Goal: Task Accomplishment & Management: Use online tool/utility

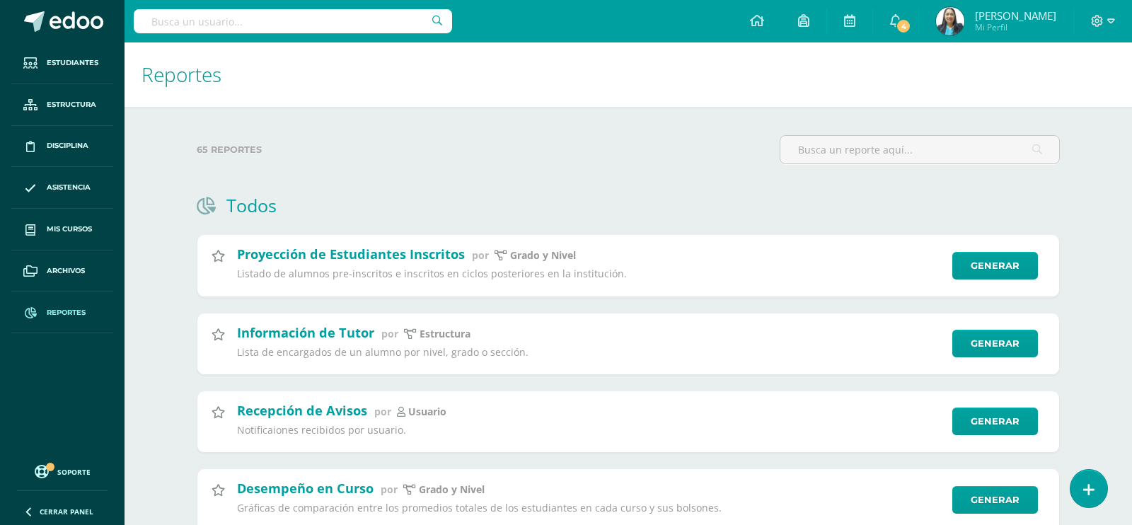
select select "Unidad 4"
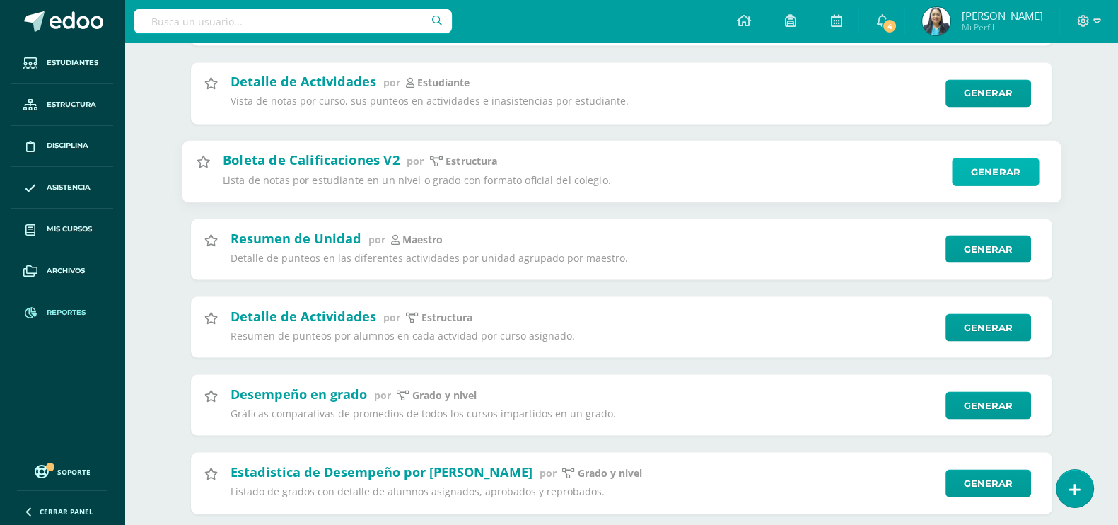
click at [980, 161] on link "Generar" at bounding box center [995, 171] width 87 height 28
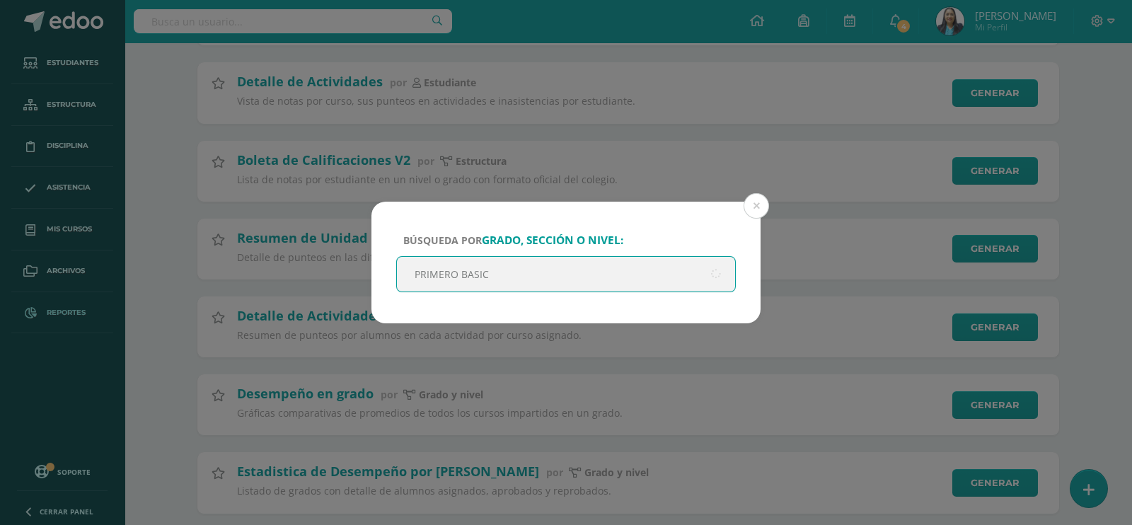
type input "PRIMERO BASICO"
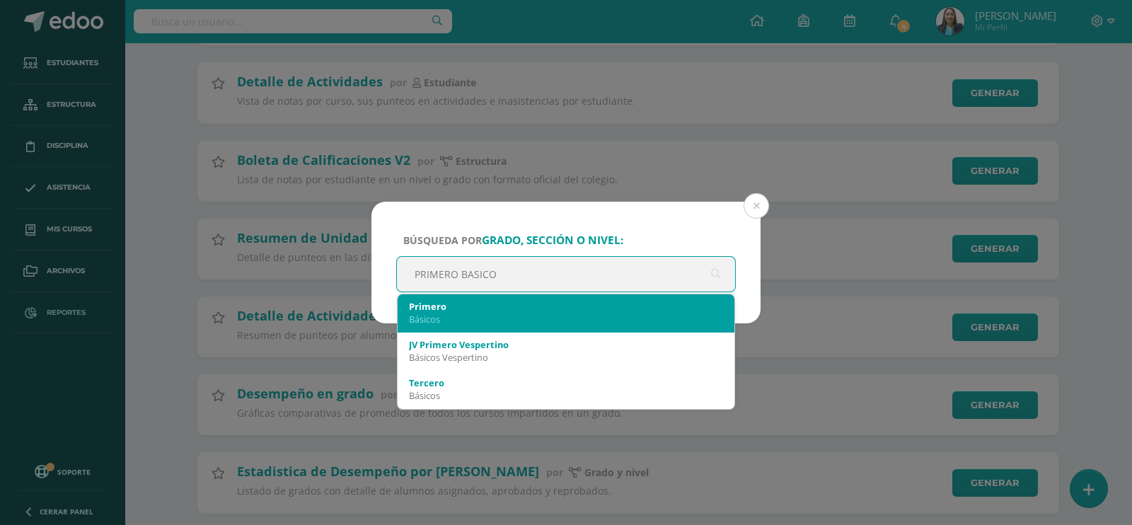
click at [522, 309] on div "Primero" at bounding box center [566, 306] width 314 height 13
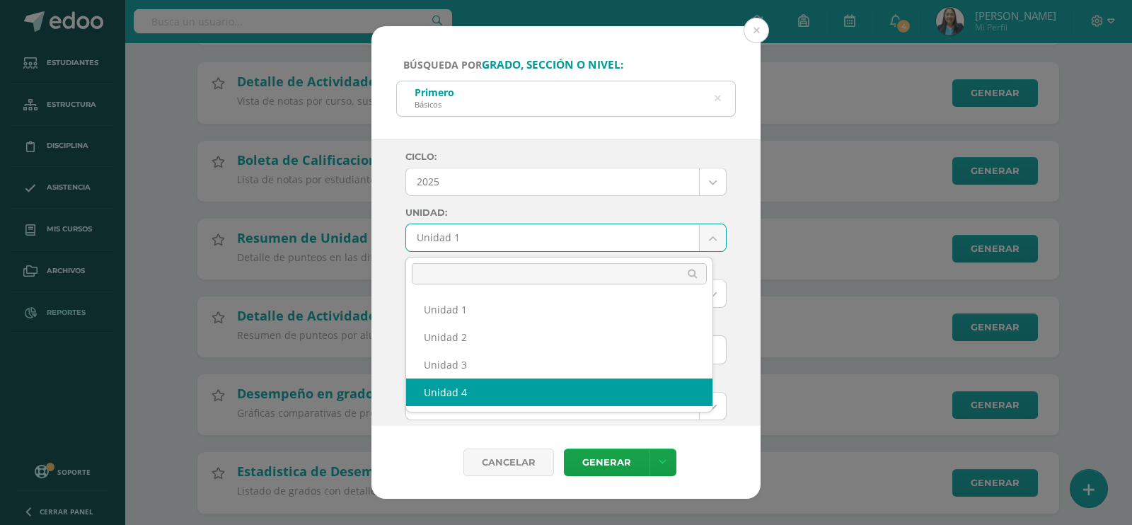
select select "Unidad 4"
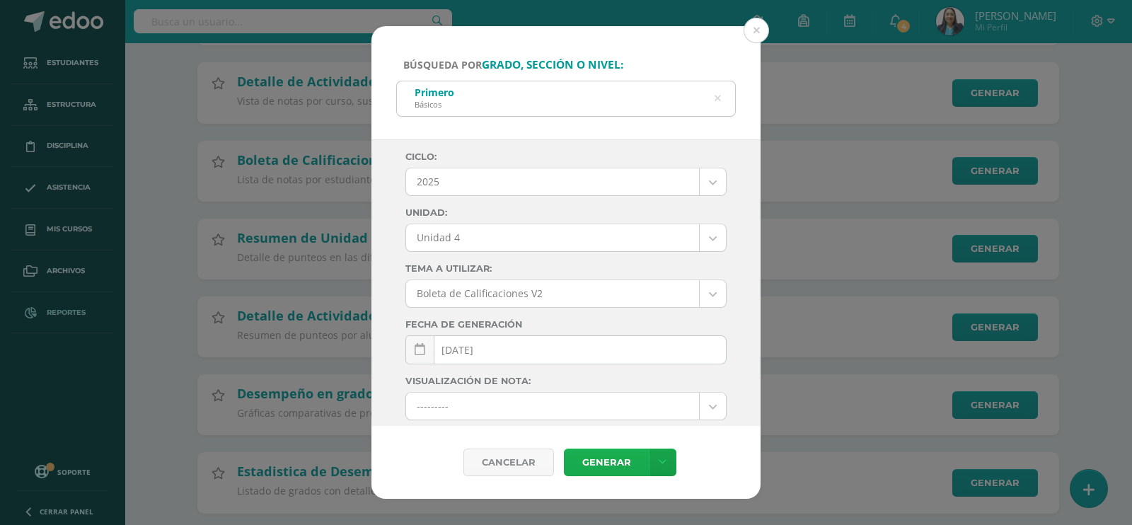
click at [605, 458] on link "Generar" at bounding box center [606, 462] width 85 height 28
click at [718, 98] on icon at bounding box center [717, 98] width 30 height 30
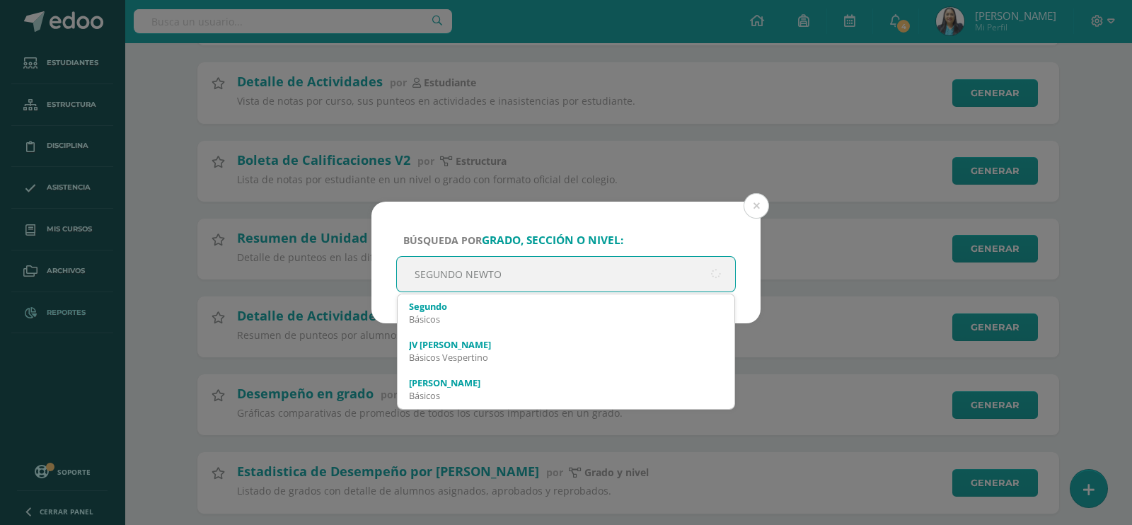
type input "[PERSON_NAME]"
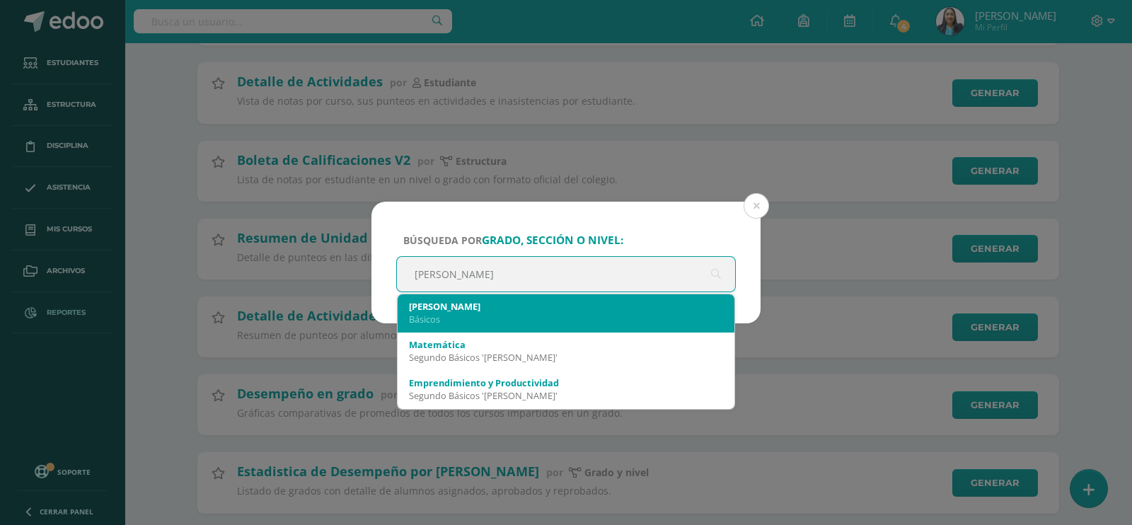
click at [591, 313] on div "Básicos" at bounding box center [566, 319] width 314 height 13
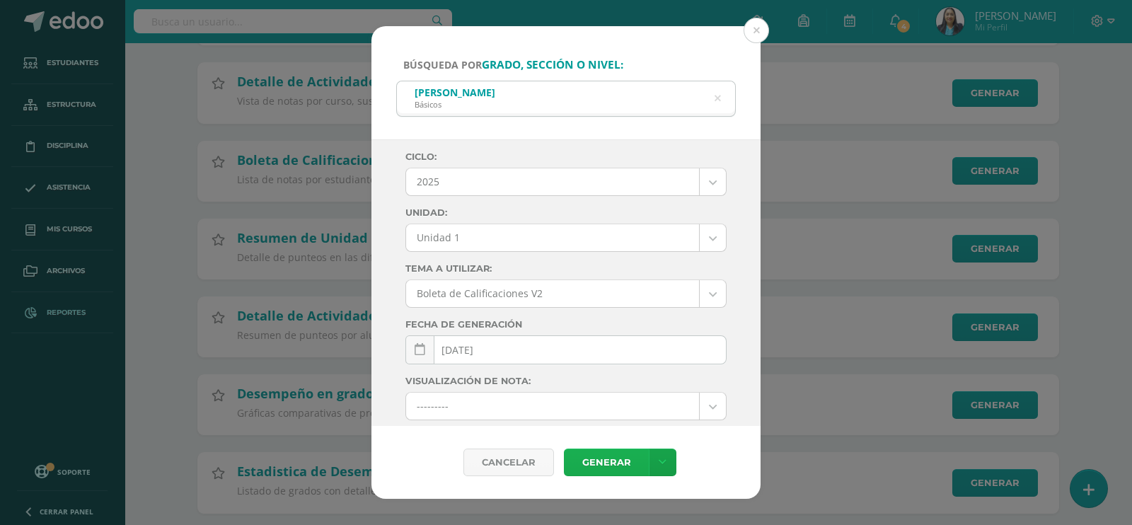
click at [600, 467] on link "Generar" at bounding box center [606, 462] width 85 height 28
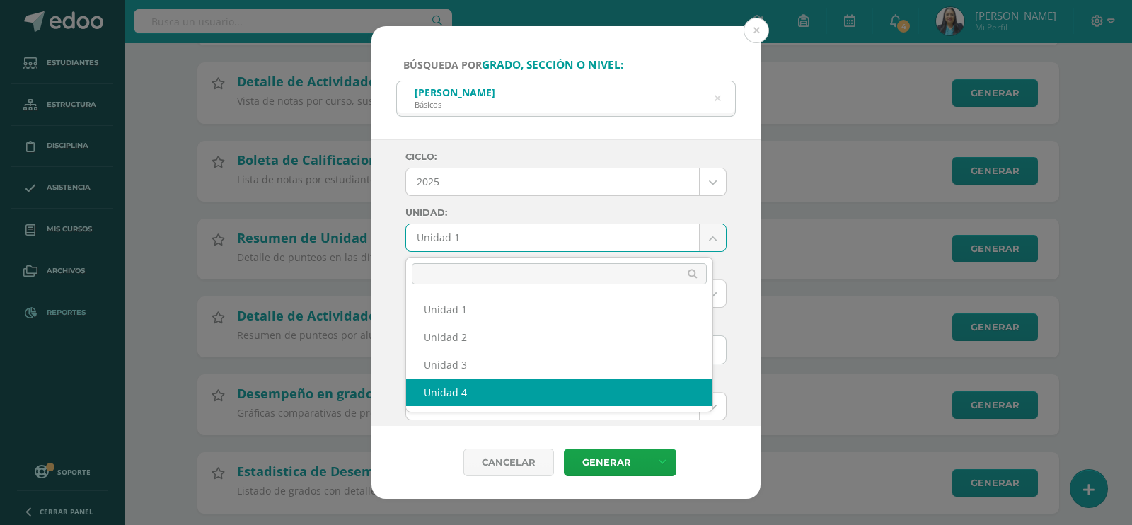
select select "Unidad 4"
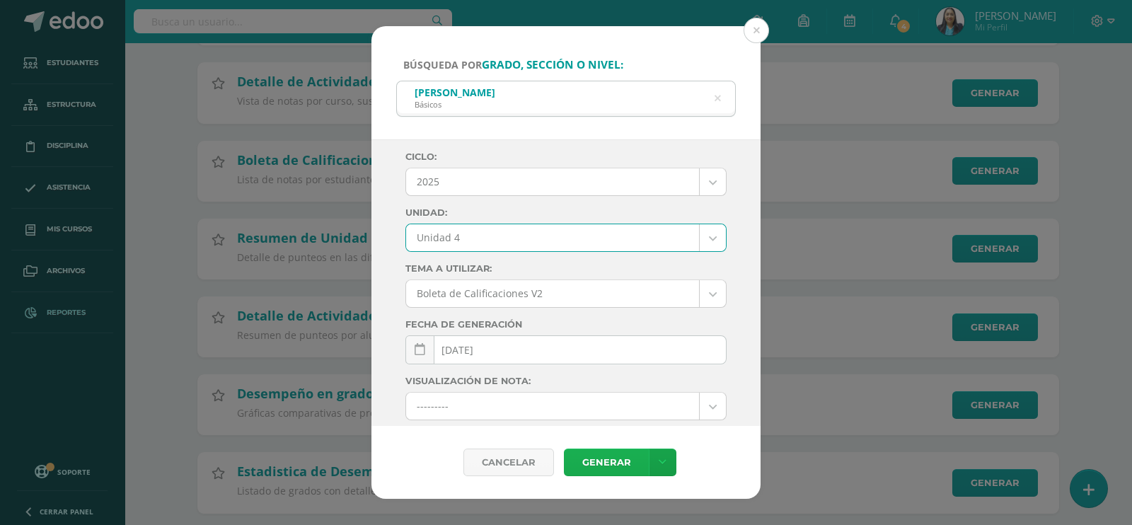
drag, startPoint x: 610, startPoint y: 461, endPoint x: 600, endPoint y: 454, distance: 12.8
click at [606, 458] on link "Generar" at bounding box center [606, 462] width 85 height 28
click at [760, 33] on button at bounding box center [755, 30] width 25 height 25
